Goal: Task Accomplishment & Management: Complete application form

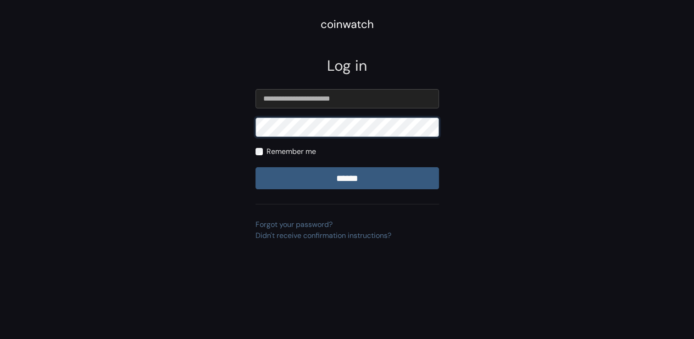
click at [256, 167] on input "******" at bounding box center [348, 178] width 184 height 22
